Goal: Task Accomplishment & Management: Manage account settings

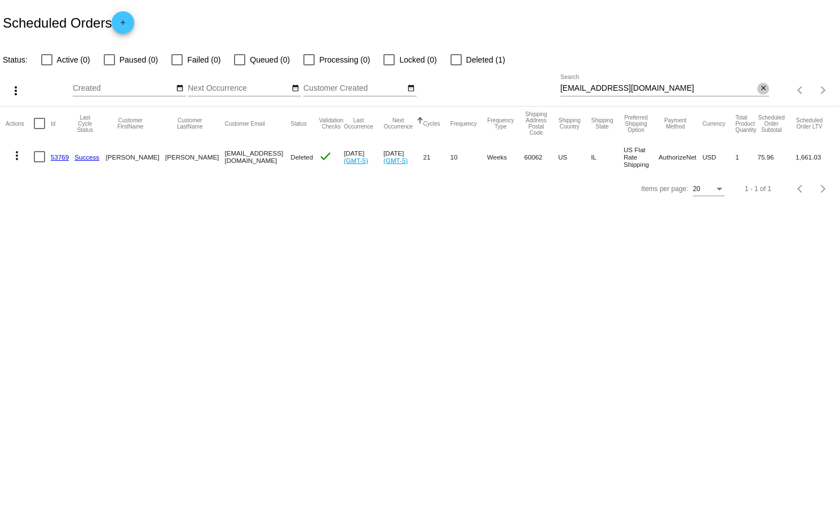
click at [766, 86] on mat-icon "close" at bounding box center [764, 88] width 8 height 9
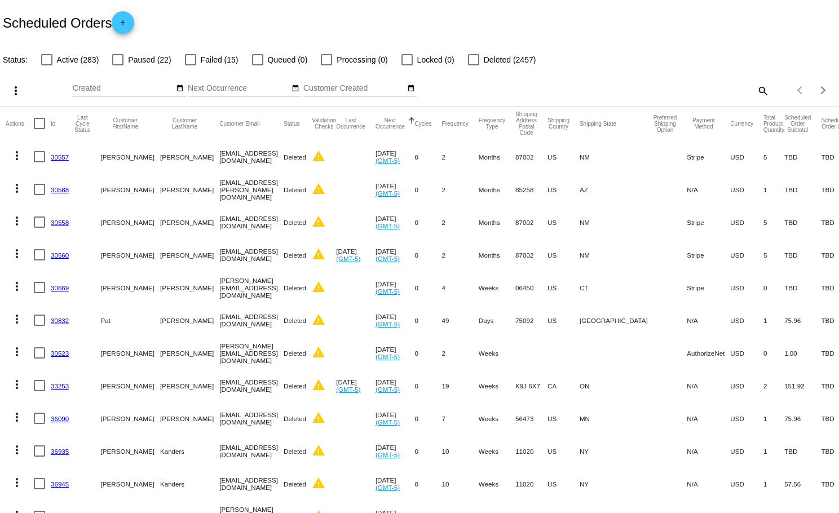
click at [766, 86] on mat-icon "search" at bounding box center [763, 90] width 14 height 17
click at [731, 88] on input "Search" at bounding box center [665, 88] width 209 height 9
paste input "[EMAIL_ADDRESS][DOMAIN_NAME]"
type input "[EMAIL_ADDRESS][DOMAIN_NAME]"
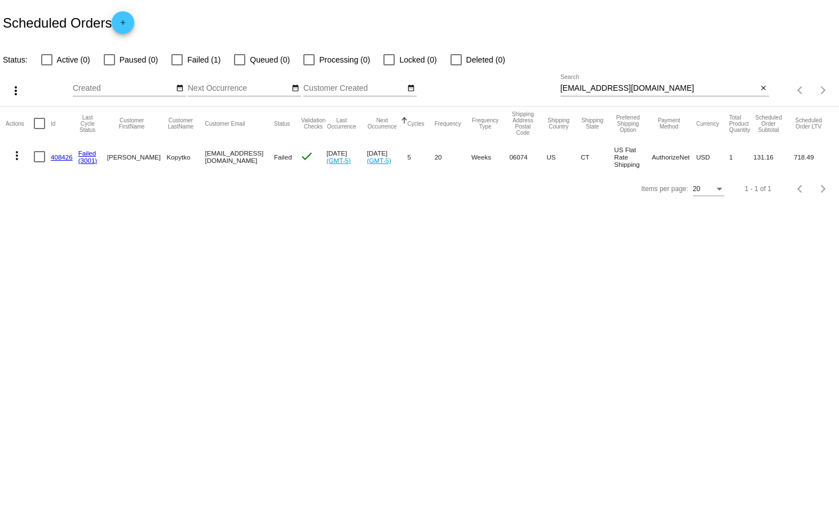
click at [81, 161] on link "(3001)" at bounding box center [87, 160] width 19 height 7
click at [14, 155] on mat-icon "more_vert" at bounding box center [17, 156] width 14 height 14
click at [87, 180] on span "View Event Logs" at bounding box center [68, 183] width 59 height 9
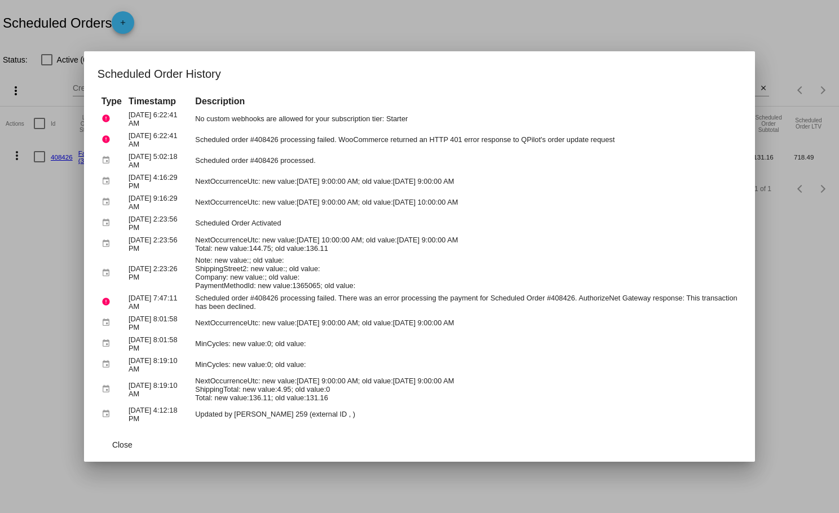
click at [60, 184] on div at bounding box center [419, 256] width 839 height 513
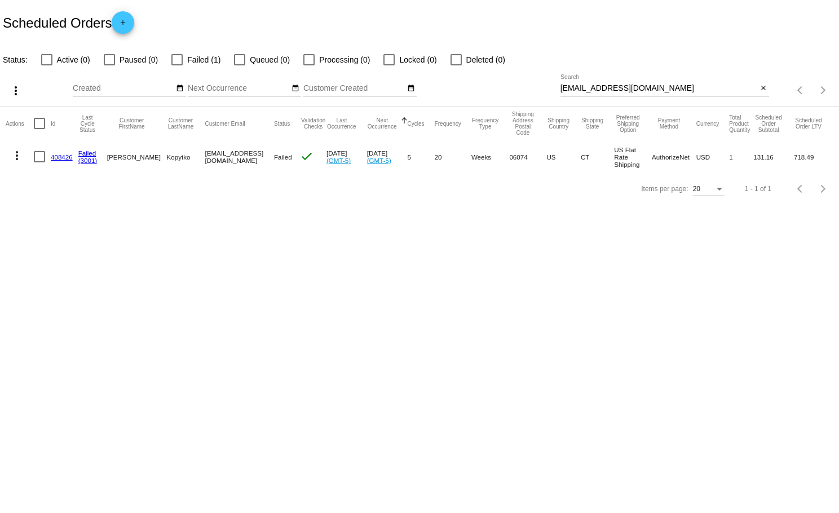
click at [65, 156] on link "408426" at bounding box center [62, 156] width 22 height 7
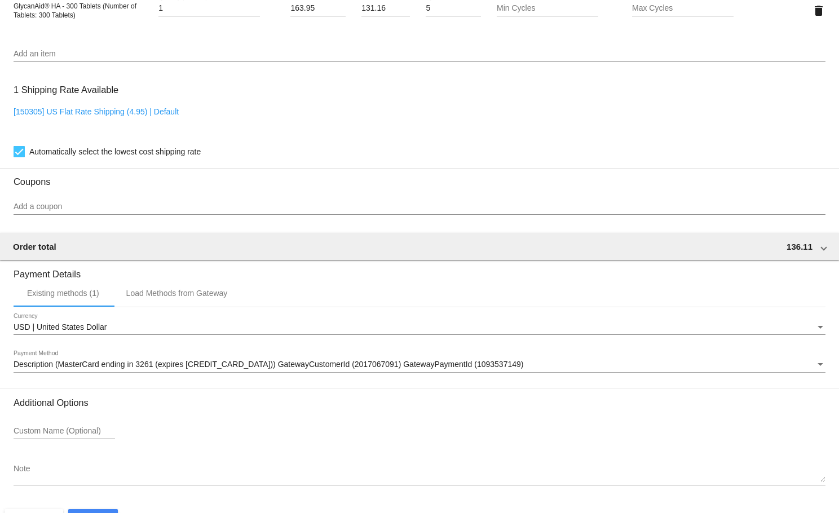
scroll to position [888, 0]
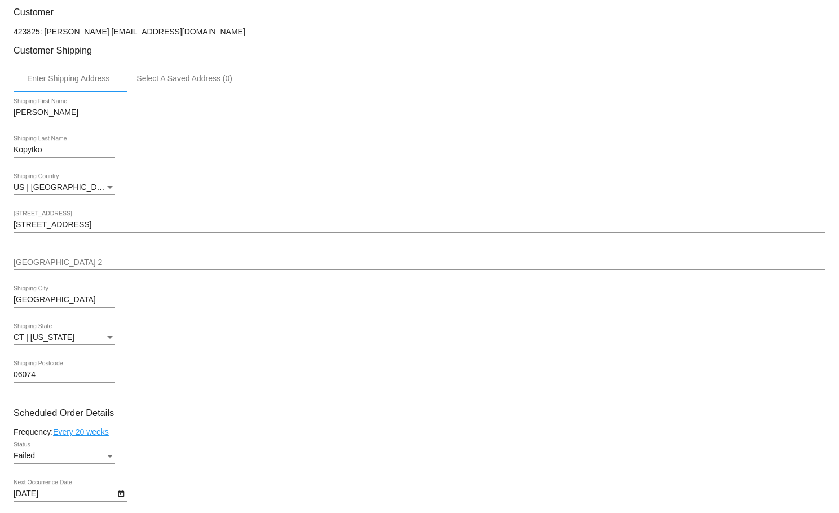
scroll to position [0, 0]
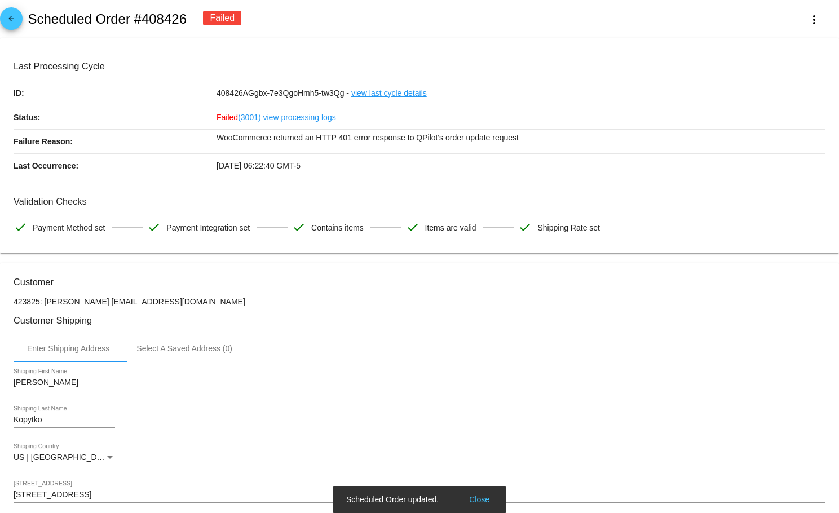
click at [249, 117] on link "(3001)" at bounding box center [249, 117] width 23 height 24
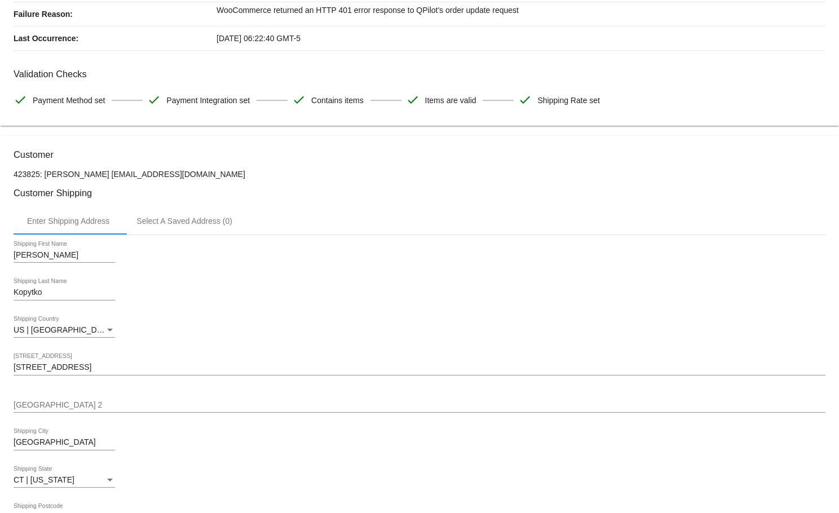
scroll to position [231, 0]
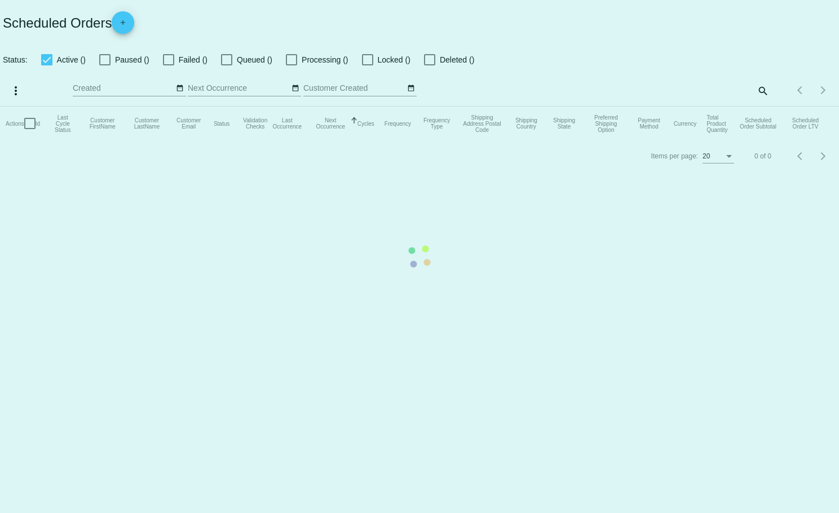
checkbox input "false"
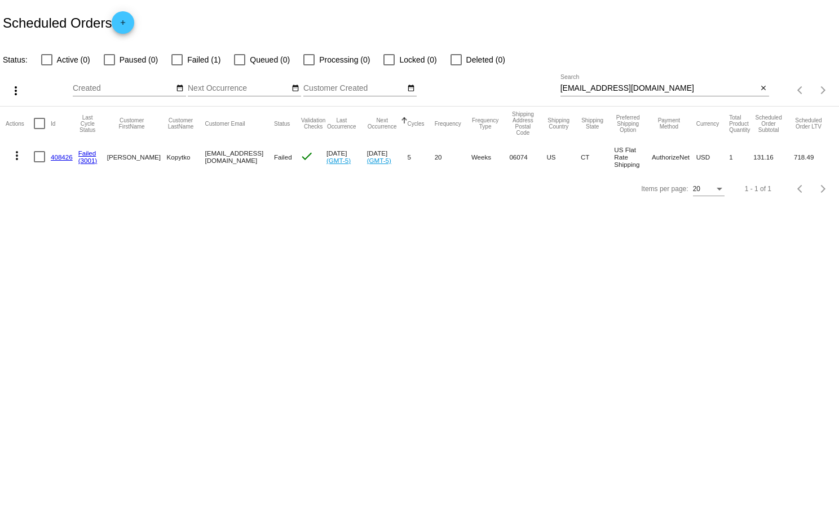
click at [19, 152] on mat-icon "more_vert" at bounding box center [17, 156] width 14 height 14
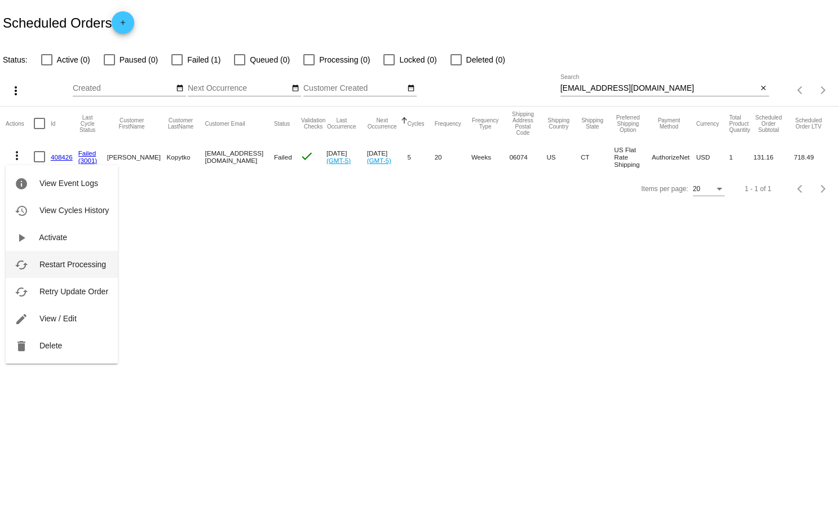
click at [72, 267] on span "Restart Processing" at bounding box center [72, 264] width 67 height 9
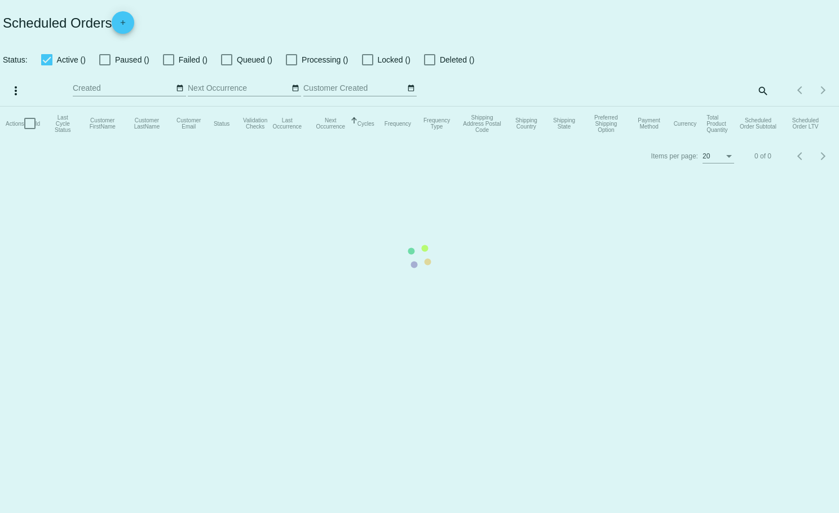
checkbox input "false"
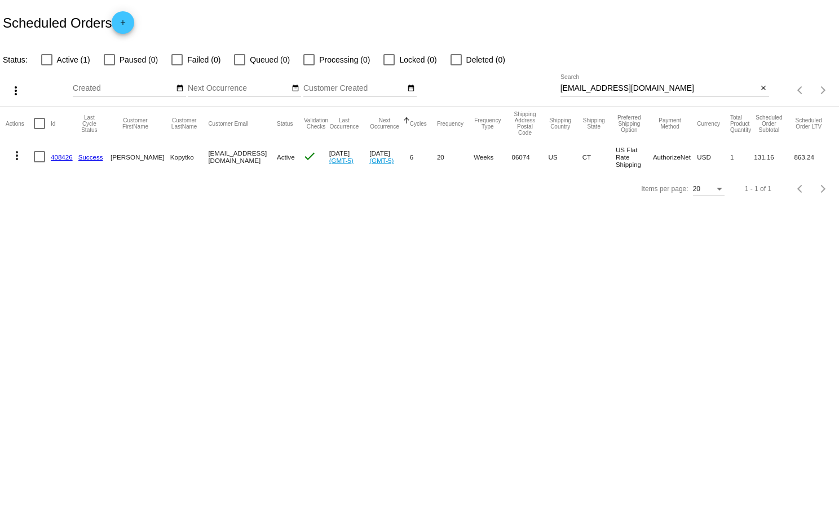
click at [15, 156] on mat-icon "more_vert" at bounding box center [17, 156] width 14 height 14
click at [762, 86] on div at bounding box center [419, 256] width 839 height 513
click at [762, 87] on mat-icon "close" at bounding box center [764, 88] width 8 height 9
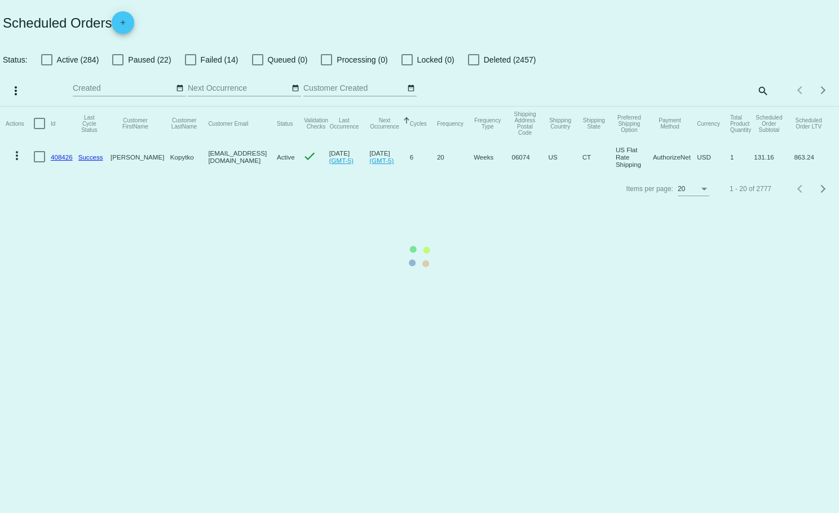
click at [188, 107] on mat-table "Actions Id Last Cycle Status Customer FirstName Customer LastName Customer Emai…" at bounding box center [419, 140] width 839 height 67
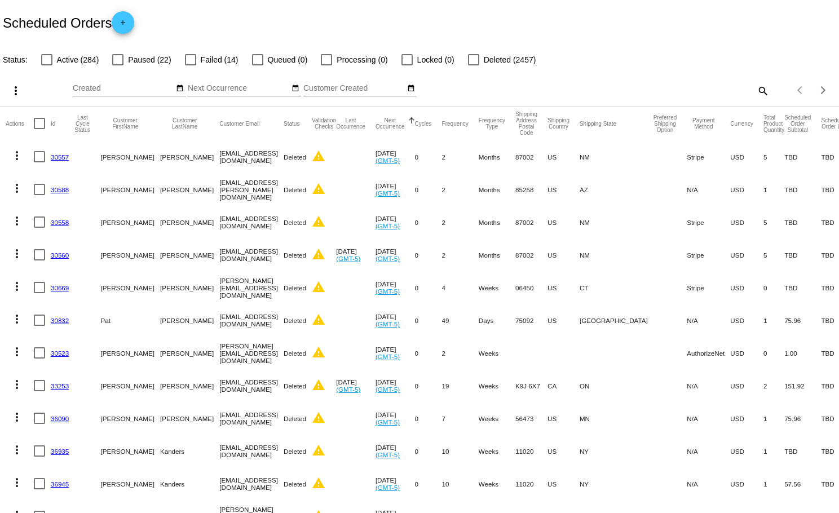
click at [403, 124] on button "Next Occurrence" at bounding box center [390, 123] width 29 height 12
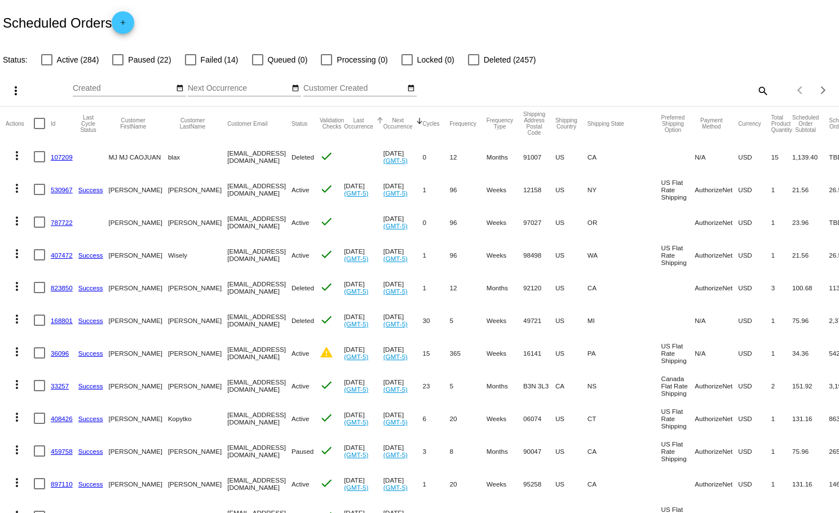
click at [363, 122] on button "Last Occurrence" at bounding box center [358, 123] width 29 height 12
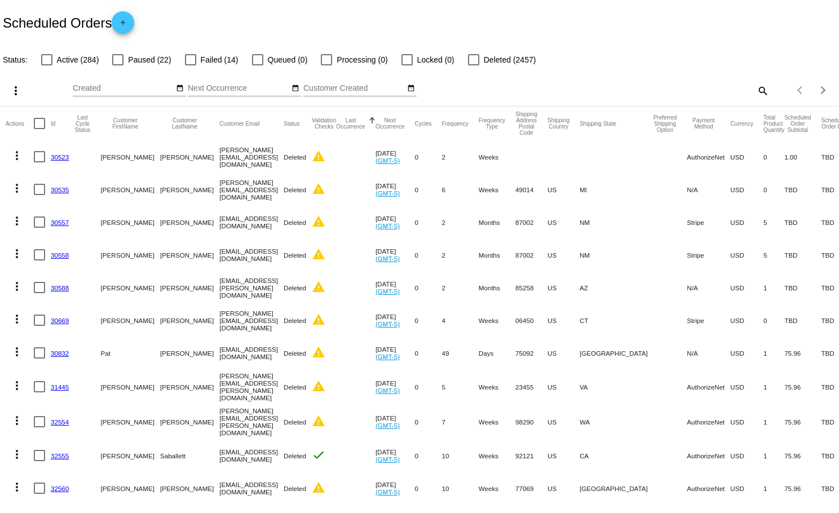
click at [189, 61] on div at bounding box center [190, 59] width 11 height 11
click at [190, 65] on input "Failed (14)" at bounding box center [190, 65] width 1 height 1
checkbox input "true"
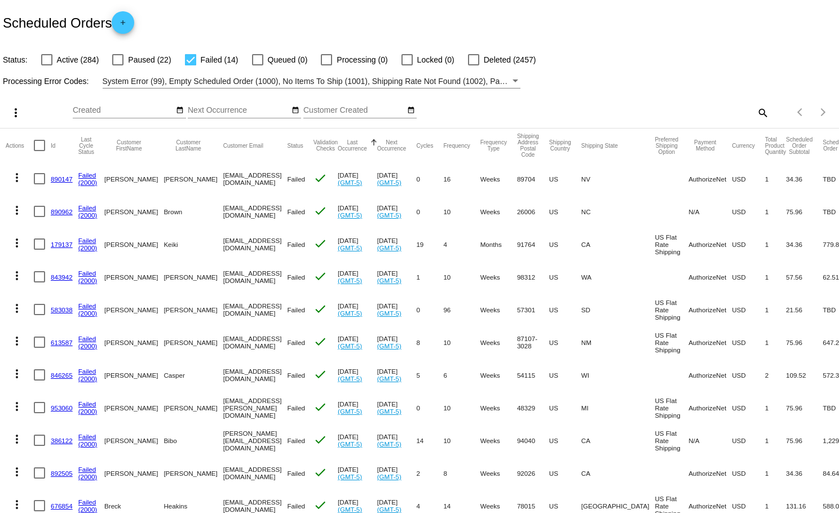
click at [342, 149] on button "Last Occurrence" at bounding box center [352, 145] width 29 height 12
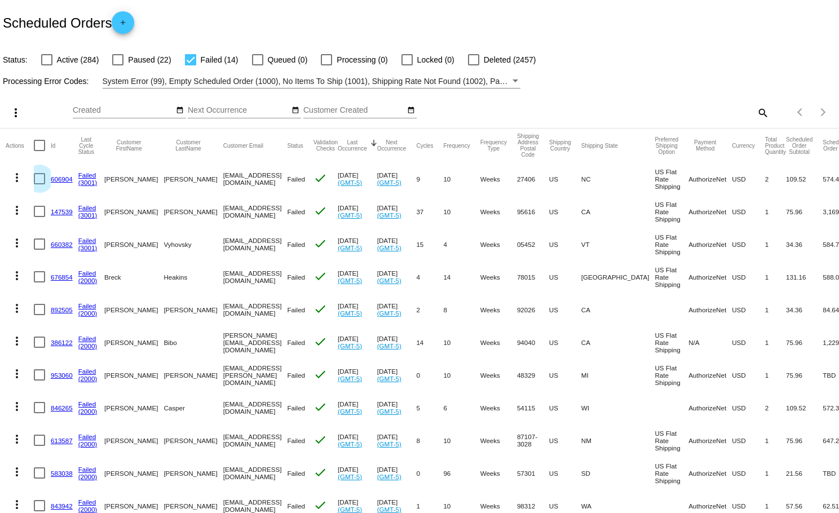
click at [39, 180] on div at bounding box center [39, 178] width 11 height 11
click at [39, 184] on input "checkbox" at bounding box center [39, 184] width 1 height 1
checkbox input "true"
click at [38, 214] on div at bounding box center [39, 211] width 11 height 11
click at [39, 217] on input "checkbox" at bounding box center [39, 217] width 1 height 1
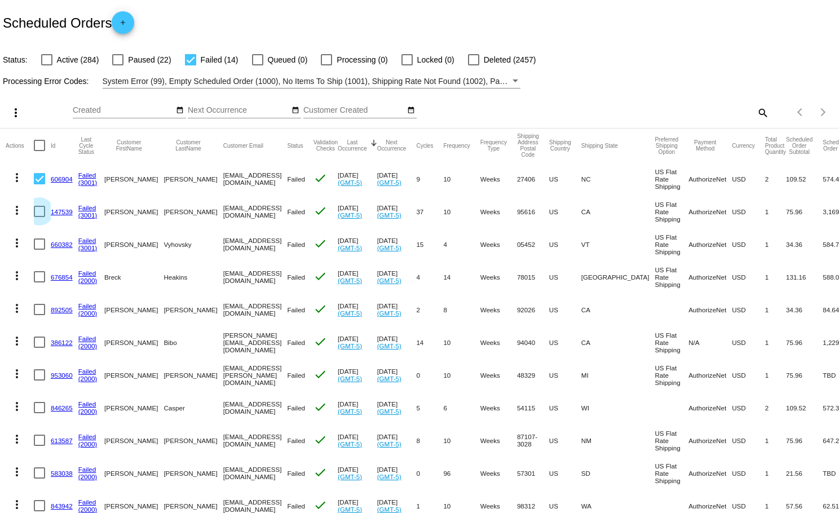
checkbox input "true"
click at [41, 244] on div at bounding box center [39, 244] width 11 height 11
click at [39, 250] on input "checkbox" at bounding box center [39, 250] width 1 height 1
checkbox input "true"
click at [16, 112] on mat-icon "more_vert" at bounding box center [16, 113] width 14 height 14
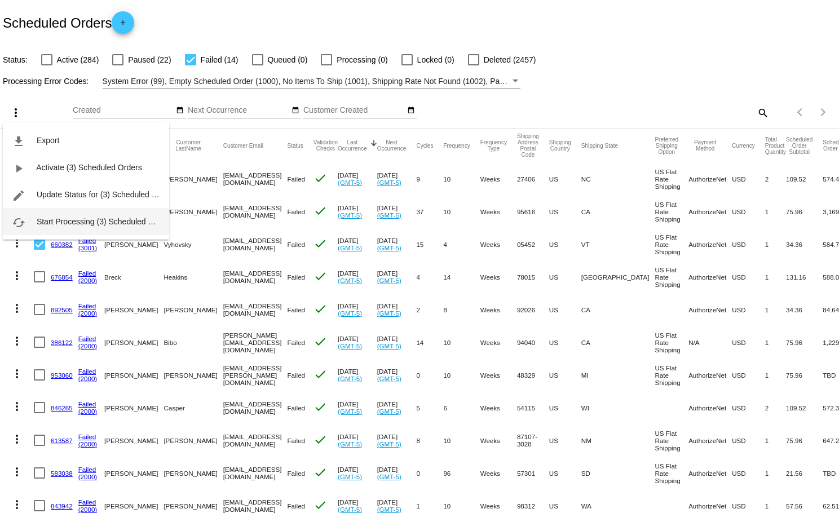
click at [75, 224] on span "Start Processing (3) Scheduled Orders" at bounding box center [104, 221] width 135 height 9
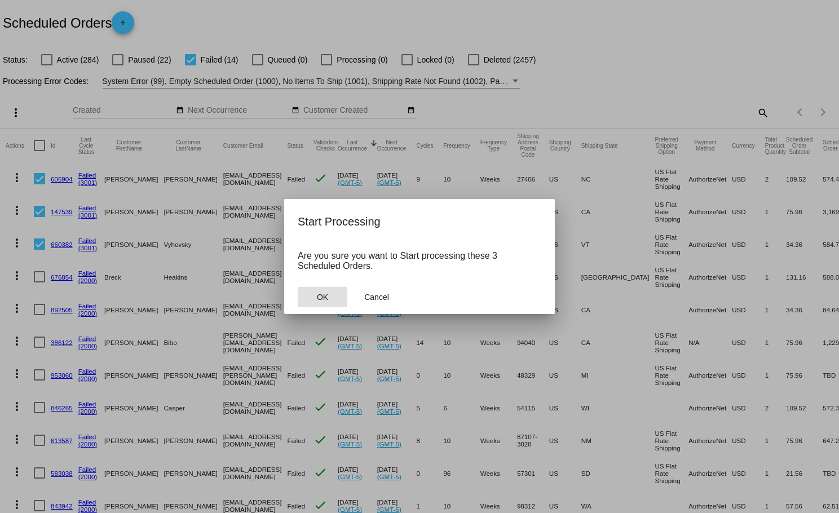
click at [327, 293] on span "OK" at bounding box center [322, 297] width 11 height 9
